Goal: Find specific page/section: Find specific page/section

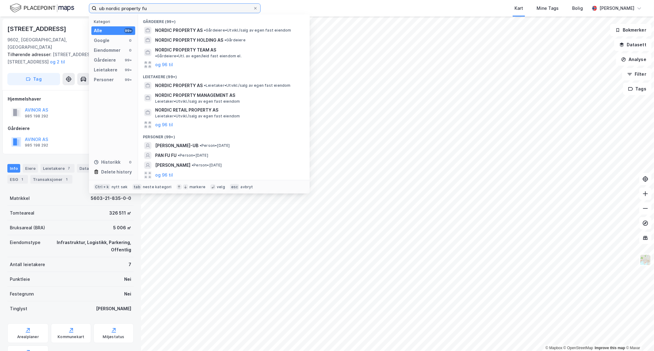
drag, startPoint x: 176, startPoint y: 8, endPoint x: -654, endPoint y: -41, distance: 831.8
click at [0, 0] on html "ub nordic property fu Kategori Alle 99+ Google 0 Eiendommer 0 Gårdeiere 99+ Lei…" at bounding box center [327, 175] width 654 height 351
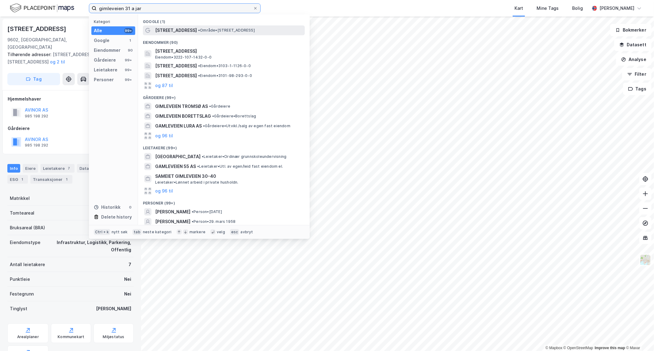
type input "gimleveien 31 a jar"
click at [184, 26] on div "[STREET_ADDRESS] • Område • [STREET_ADDRESS]" at bounding box center [224, 30] width 162 height 10
